Goal: Transaction & Acquisition: Purchase product/service

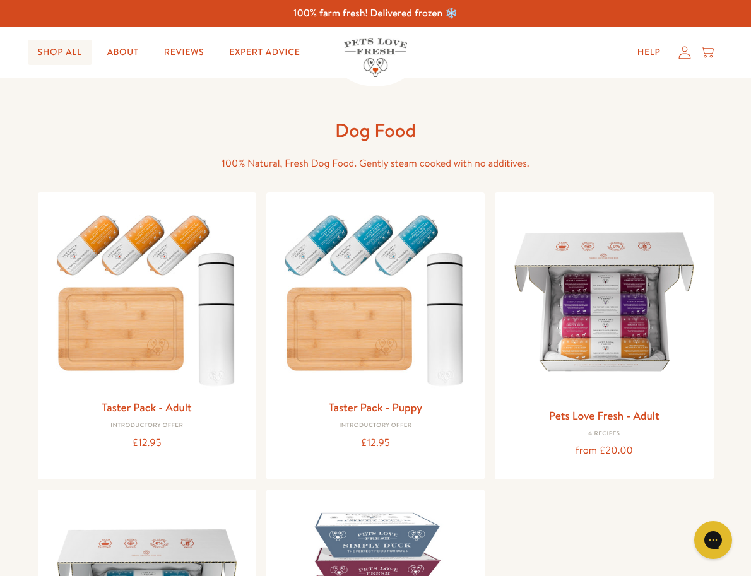
click at [57, 52] on link "Shop All" at bounding box center [60, 52] width 64 height 25
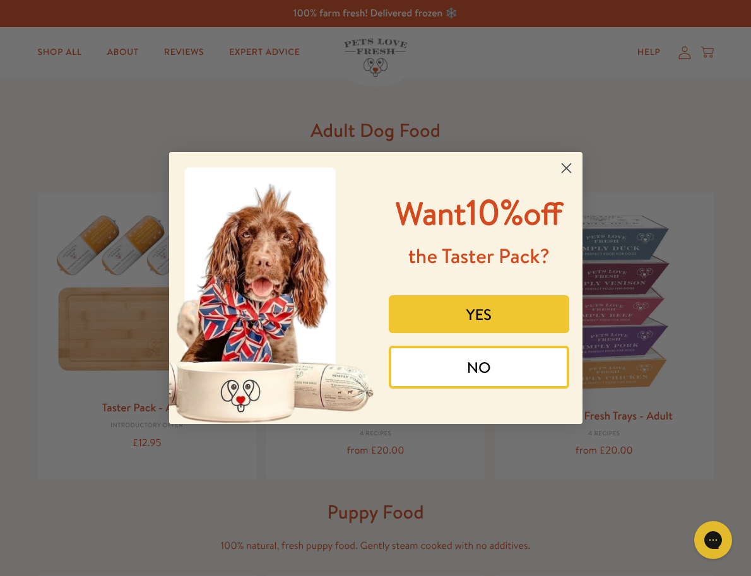
click at [569, 168] on circle "Close dialog" at bounding box center [565, 168] width 21 height 21
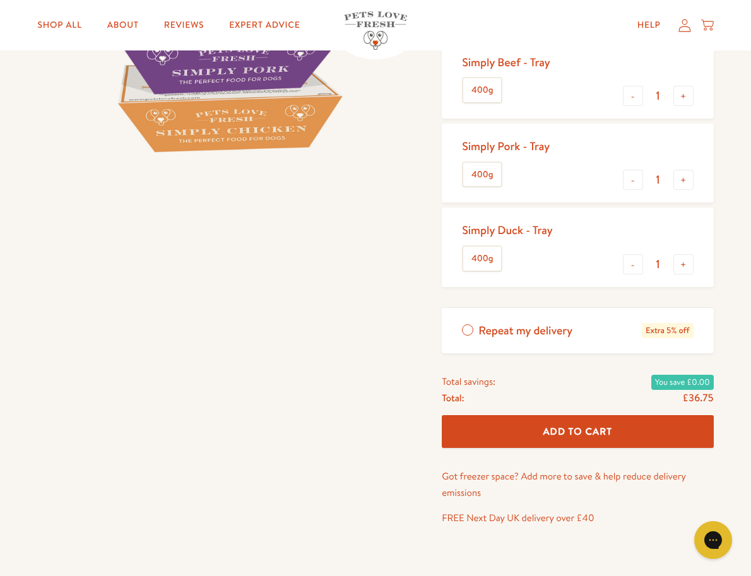
scroll to position [336, 0]
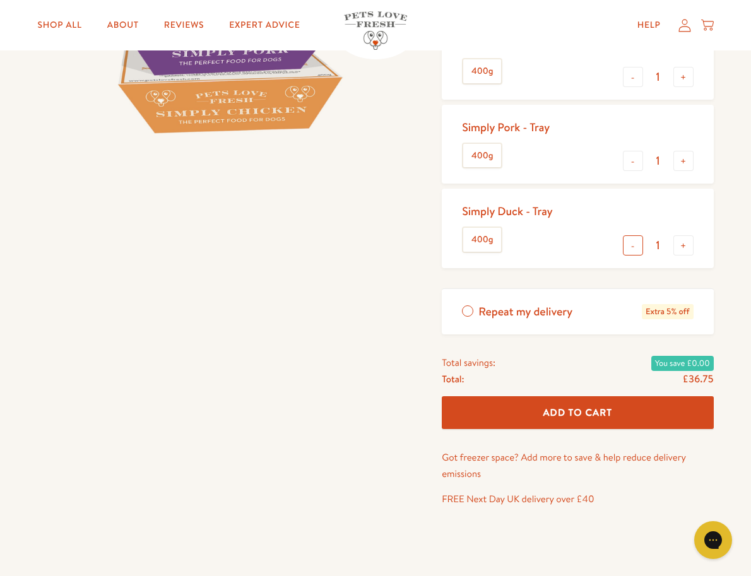
click at [637, 245] on button "-" at bounding box center [633, 245] width 20 height 20
click at [681, 245] on button "+" at bounding box center [683, 245] width 20 height 20
type input "1"
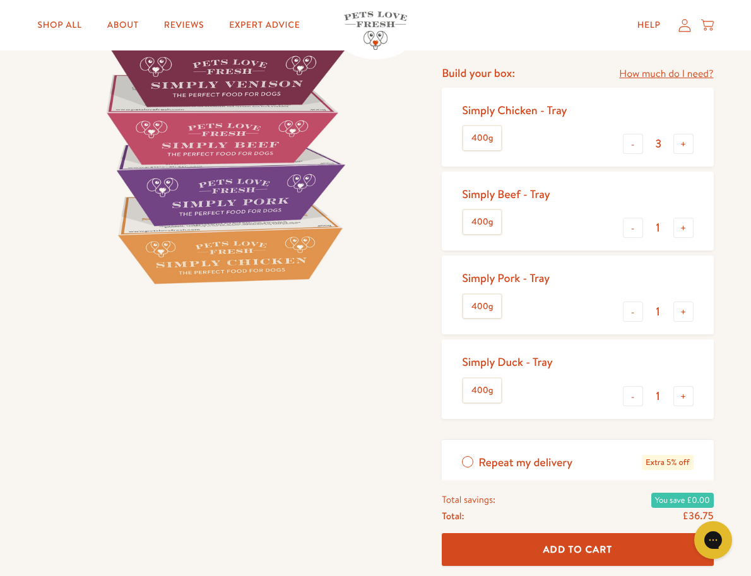
scroll to position [168, 0]
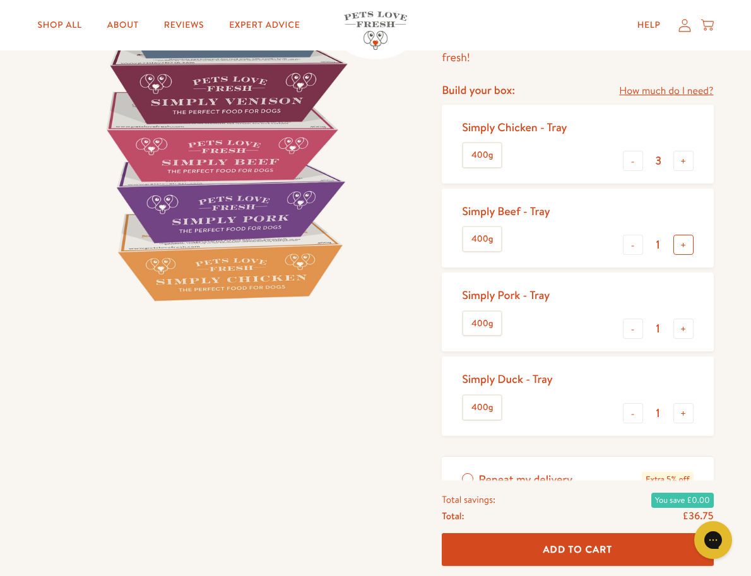
click at [681, 244] on button "+" at bounding box center [683, 245] width 20 height 20
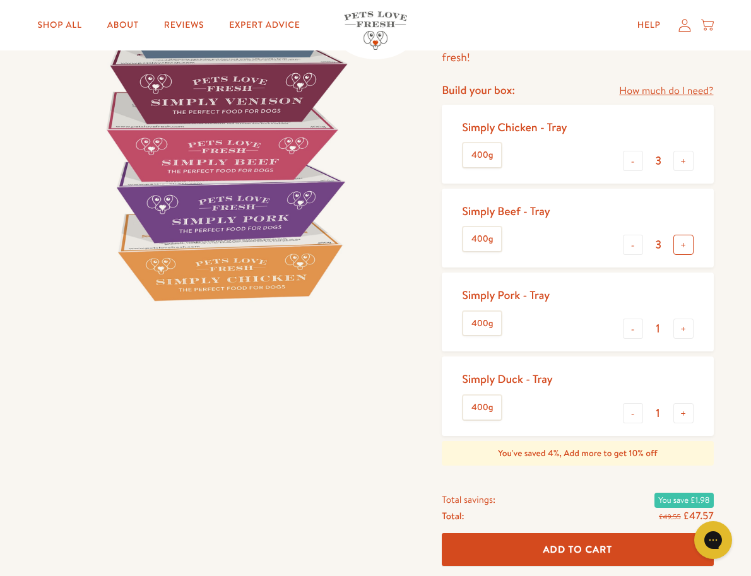
click at [681, 244] on button "+" at bounding box center [683, 245] width 20 height 20
click at [632, 242] on button "-" at bounding box center [633, 245] width 20 height 20
type input "3"
click at [684, 332] on button "+" at bounding box center [683, 329] width 20 height 20
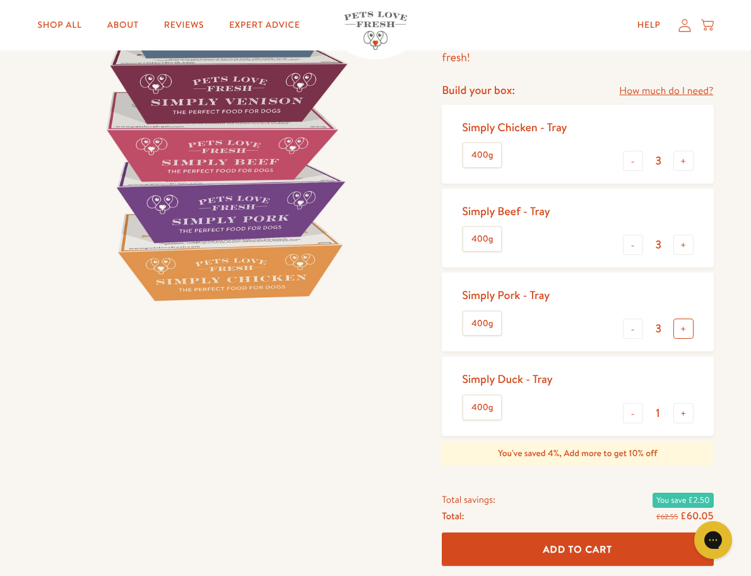
click at [684, 332] on button "+" at bounding box center [683, 329] width 20 height 20
click at [633, 329] on button "-" at bounding box center [633, 329] width 20 height 20
type input "4"
click at [684, 415] on button "+" at bounding box center [683, 413] width 20 height 20
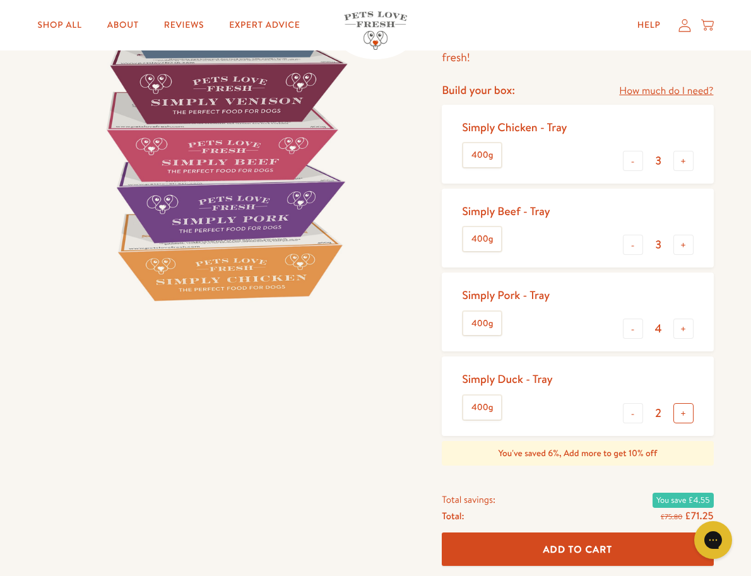
click at [684, 415] on button "+" at bounding box center [683, 413] width 20 height 20
type input "4"
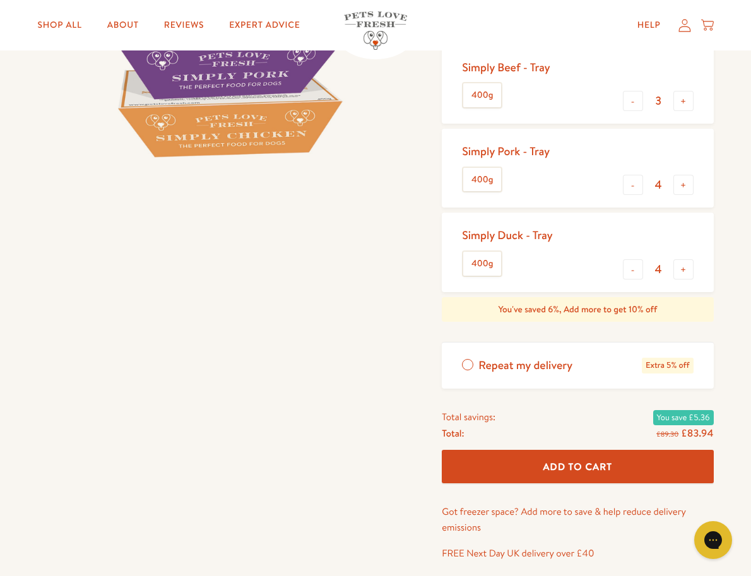
scroll to position [336, 0]
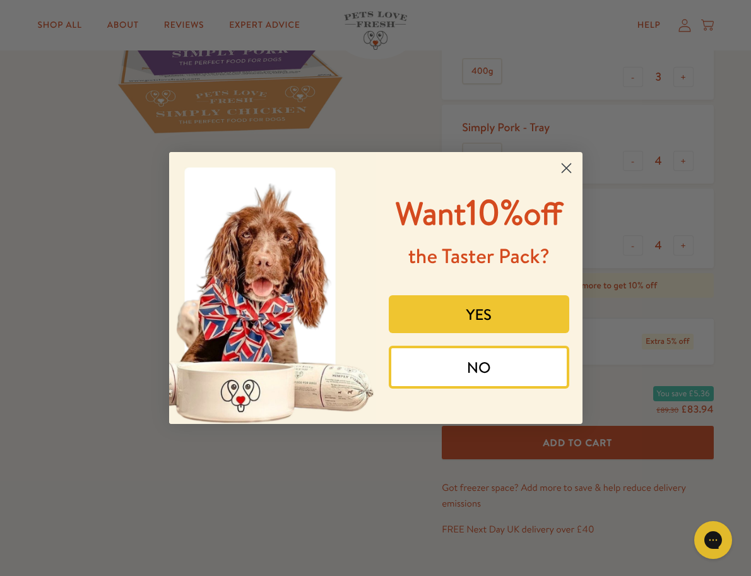
click at [189, 78] on div "Close dialog Want 10% off the Taster Pack? YES NO Submit" at bounding box center [375, 288] width 751 height 576
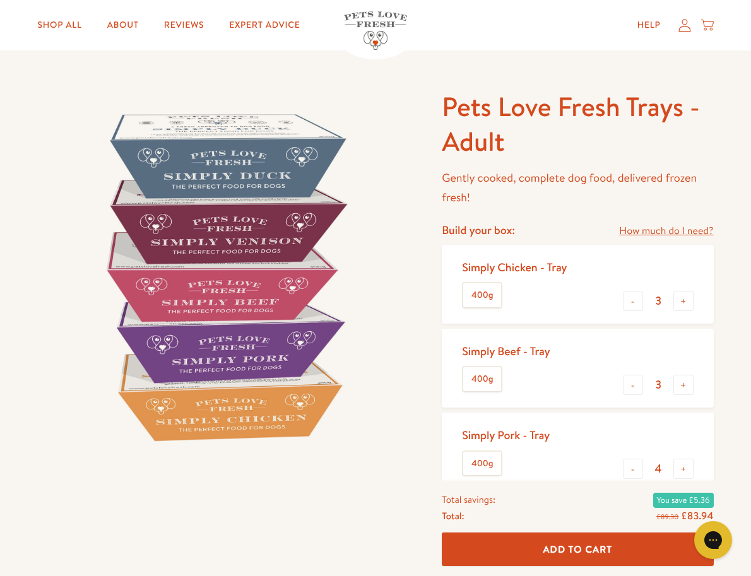
scroll to position [0, 0]
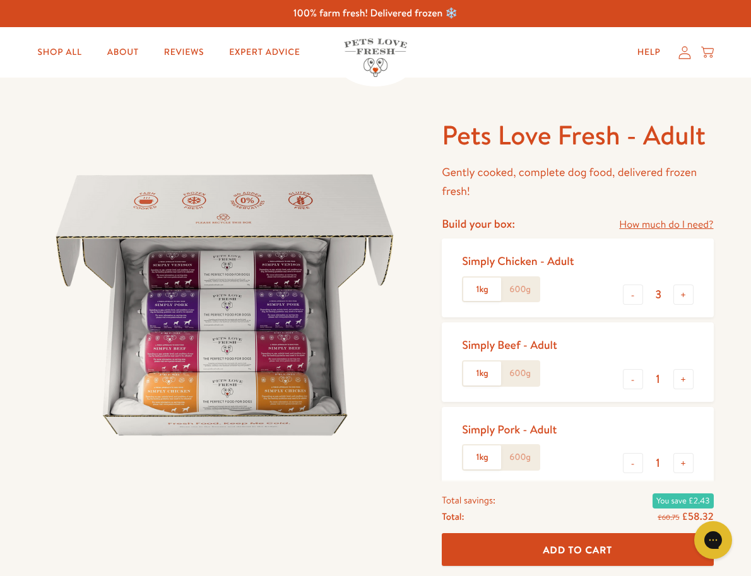
scroll to position [168, 0]
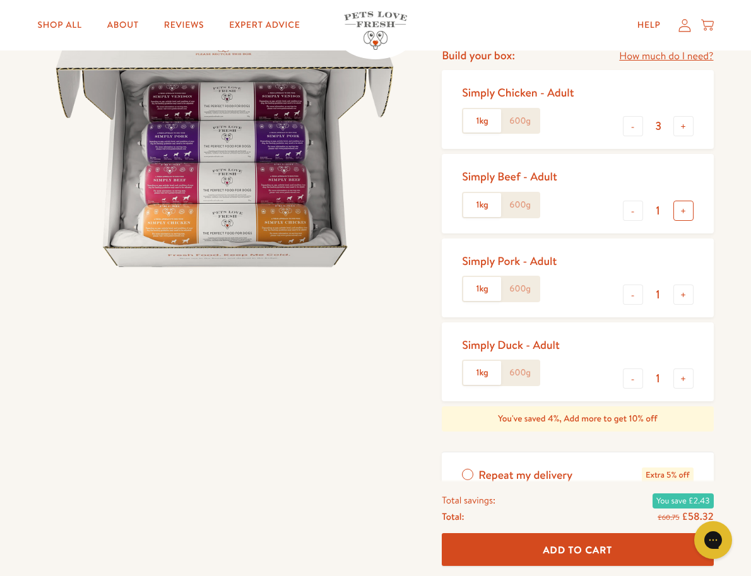
click at [682, 216] on button "+" at bounding box center [683, 211] width 20 height 20
type input "4"
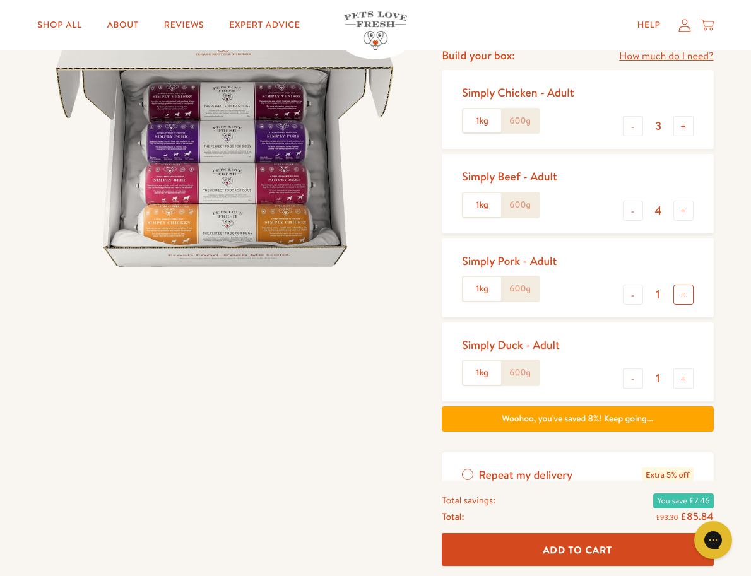
click at [684, 296] on button "+" at bounding box center [683, 295] width 20 height 20
type input "4"
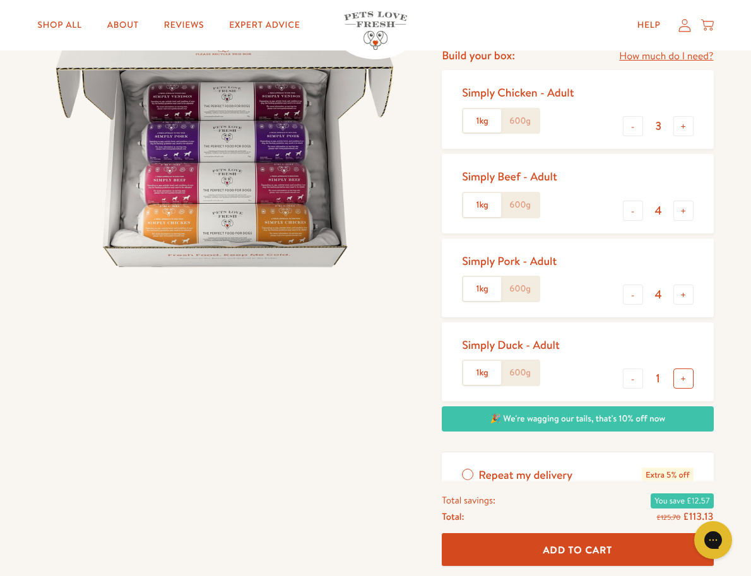
click at [683, 382] on button "+" at bounding box center [683, 378] width 20 height 20
type input "3"
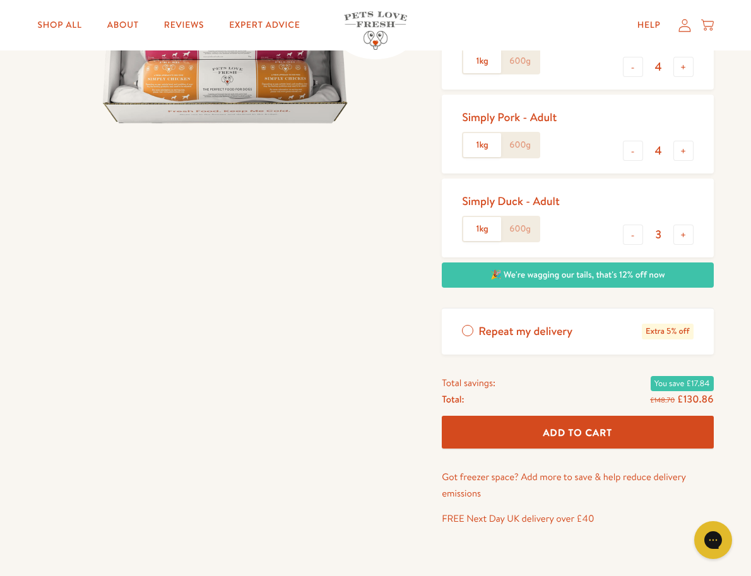
scroll to position [336, 0]
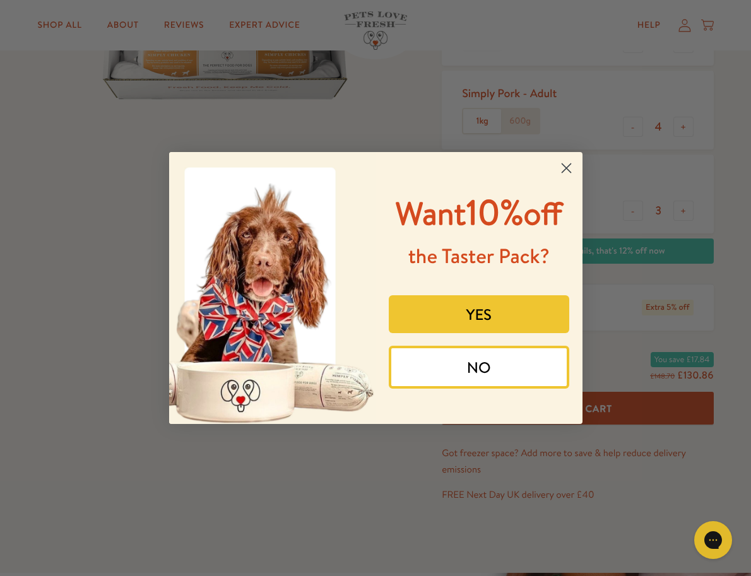
click at [563, 170] on circle "Close dialog" at bounding box center [565, 168] width 21 height 21
